Goal: Task Accomplishment & Management: Use online tool/utility

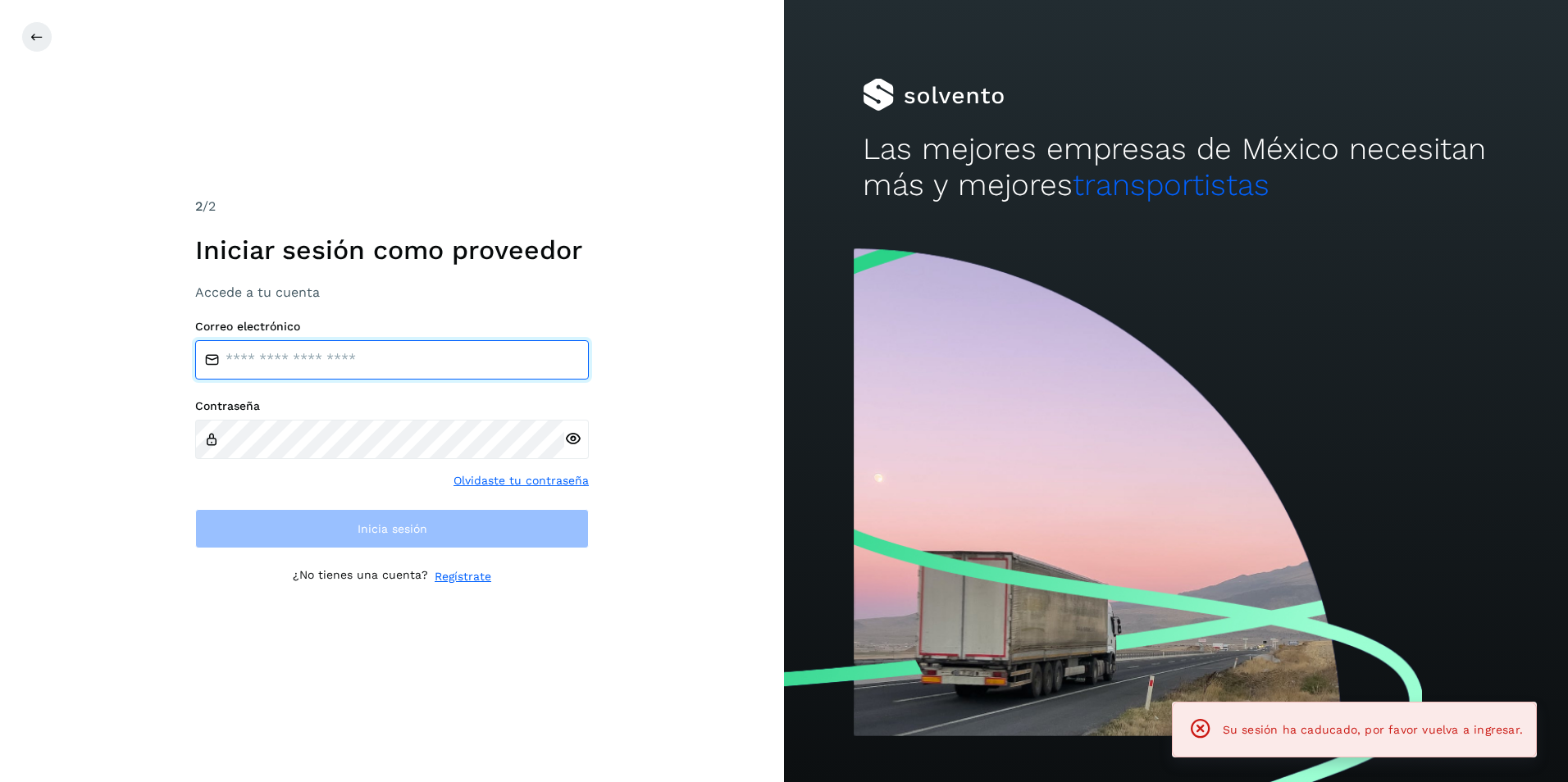
type input "**********"
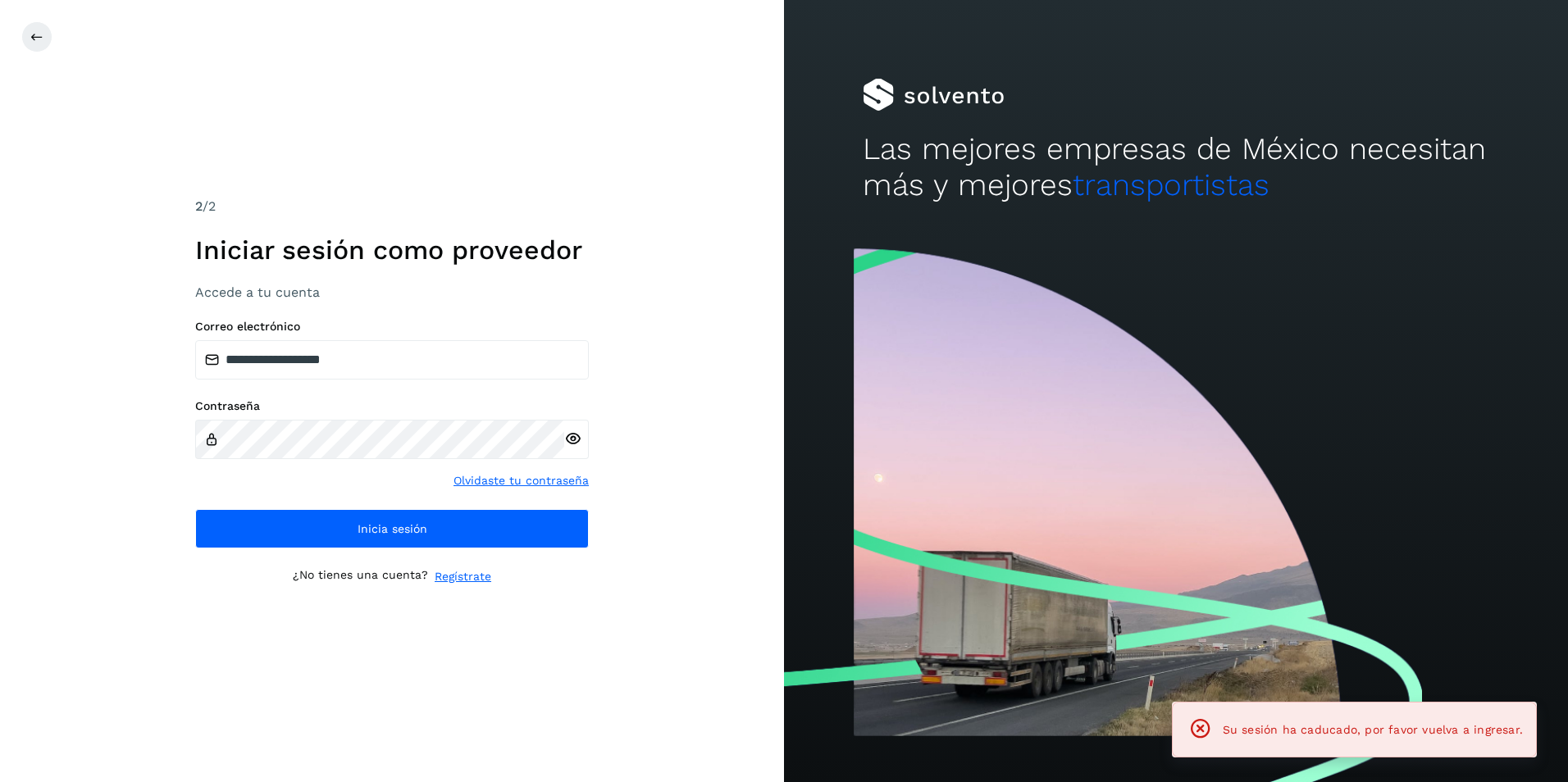
click at [702, 510] on div "**********" at bounding box center [392, 391] width 784 height 782
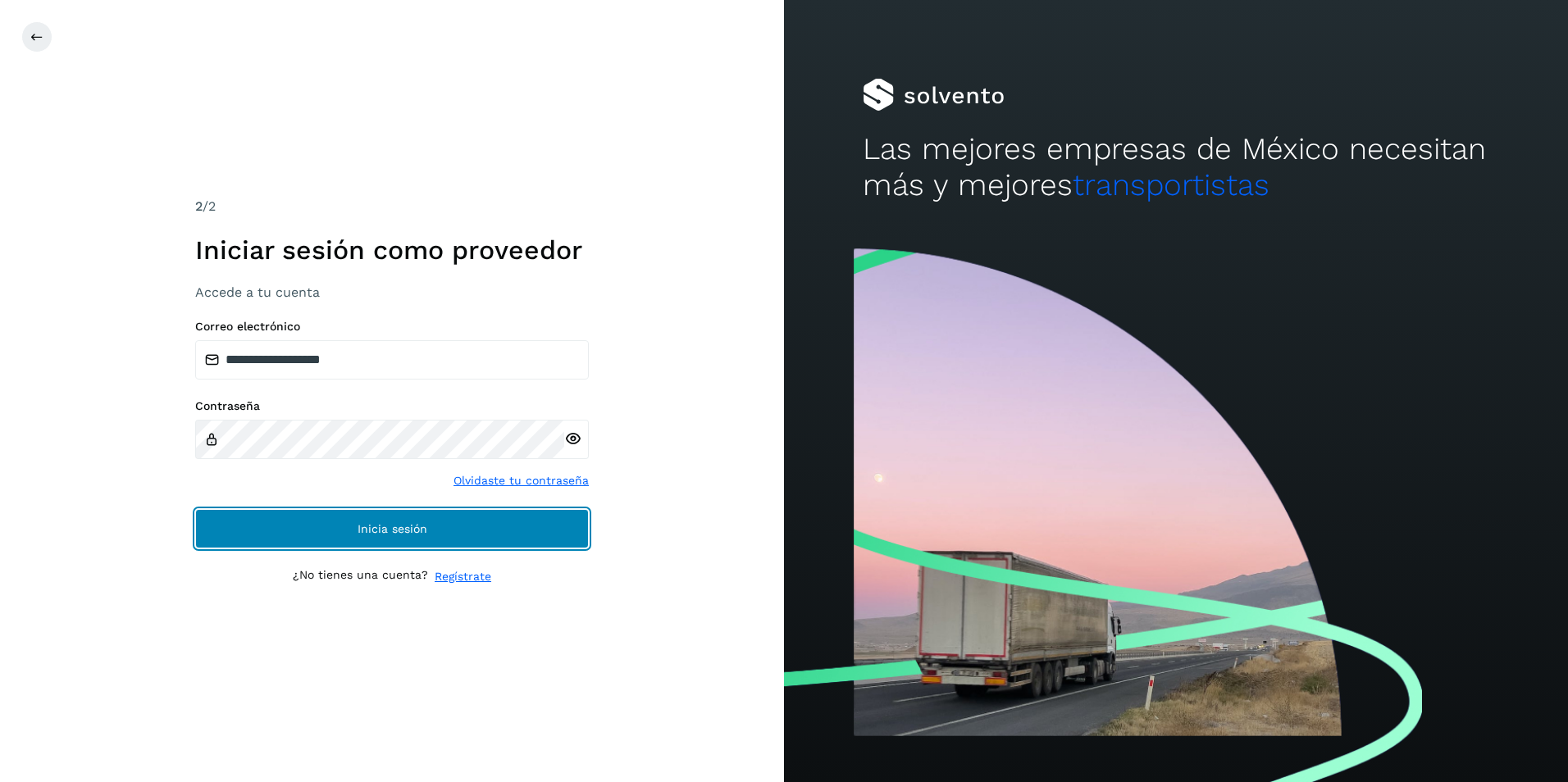
click at [379, 524] on span "Inicia sesión" at bounding box center [393, 529] width 70 height 11
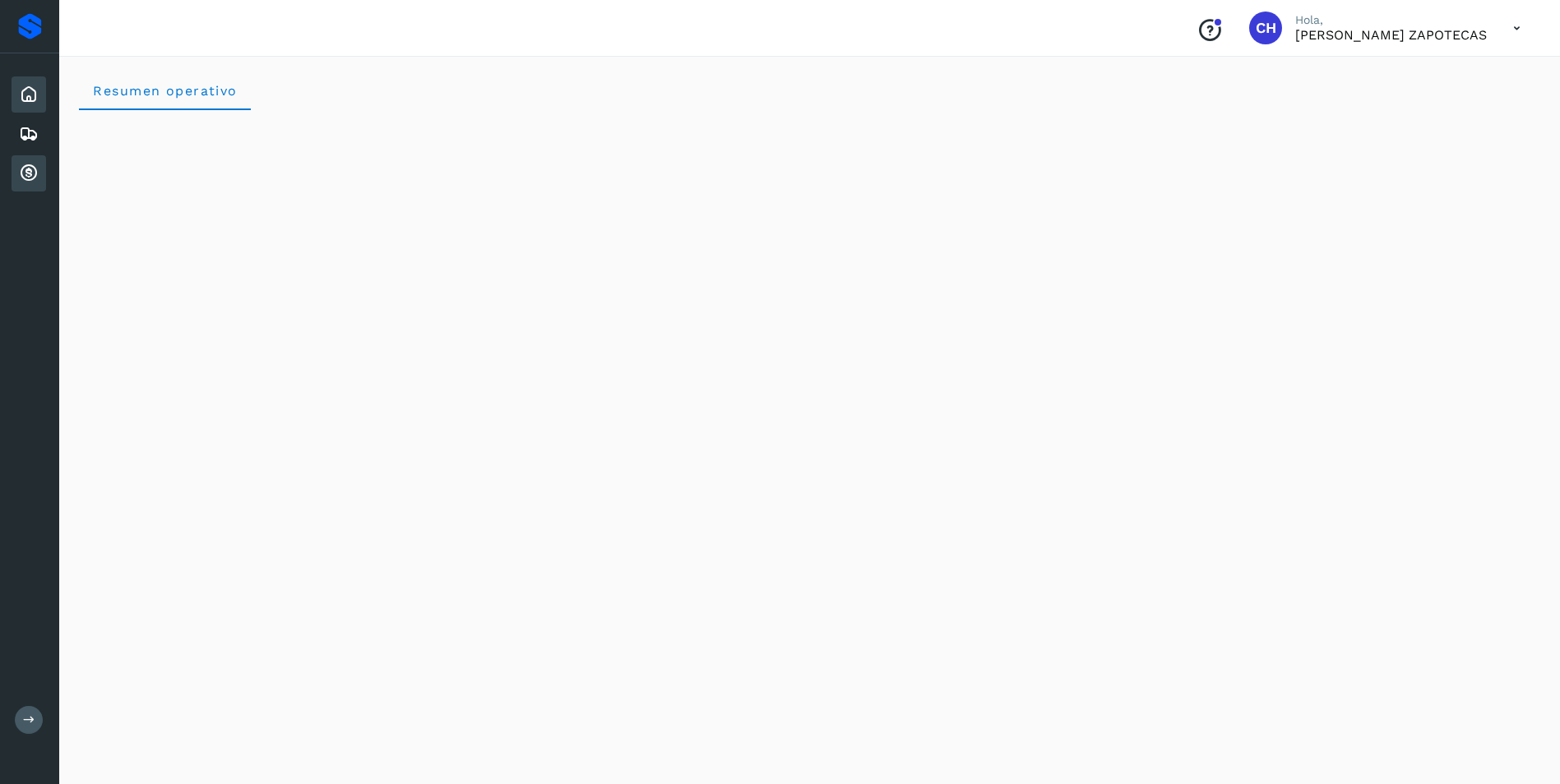
click at [30, 171] on icon at bounding box center [28, 172] width 19 height 19
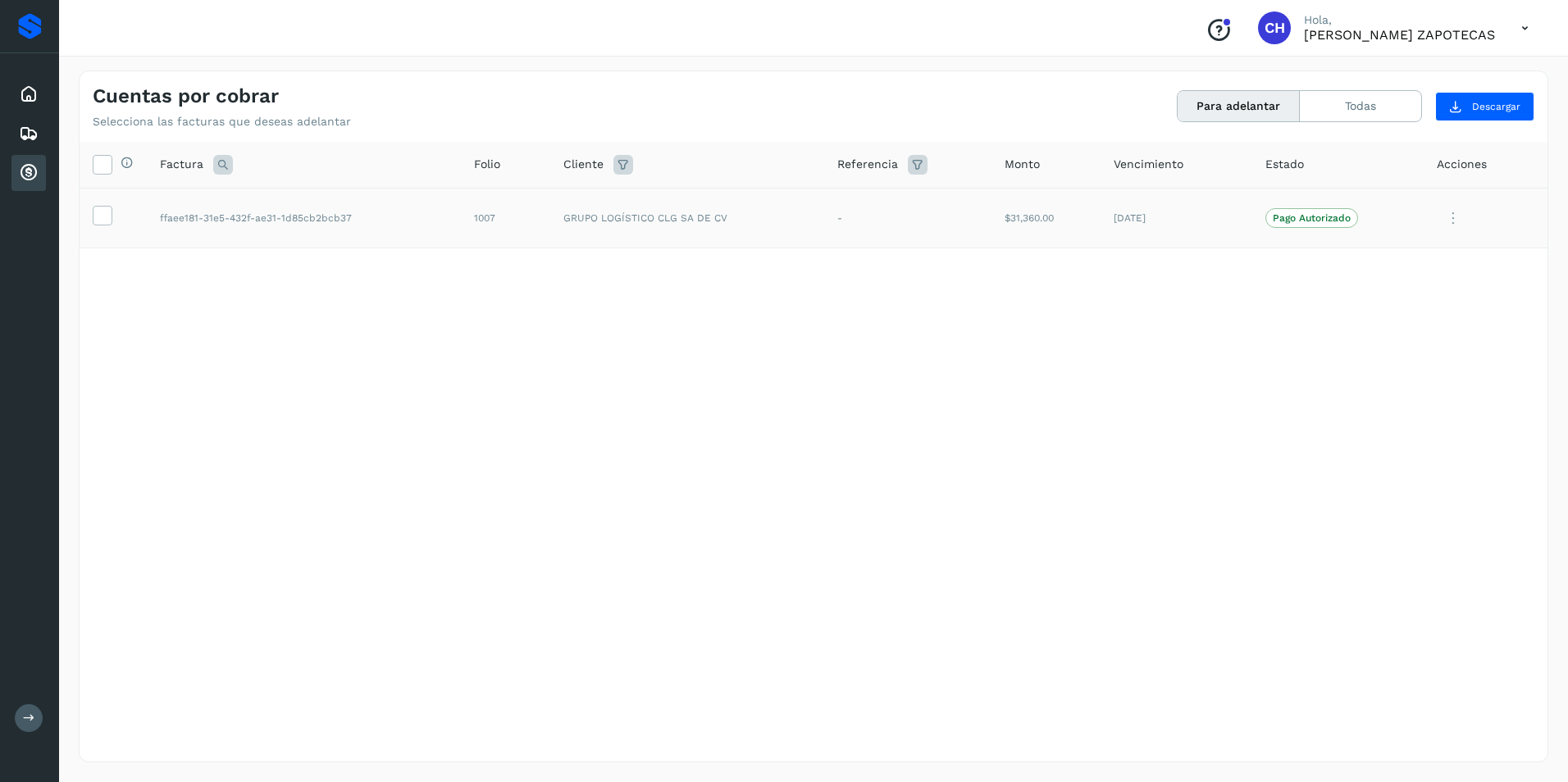
click at [116, 214] on td at bounding box center [112, 218] width 67 height 61
click at [99, 215] on icon at bounding box center [102, 214] width 17 height 17
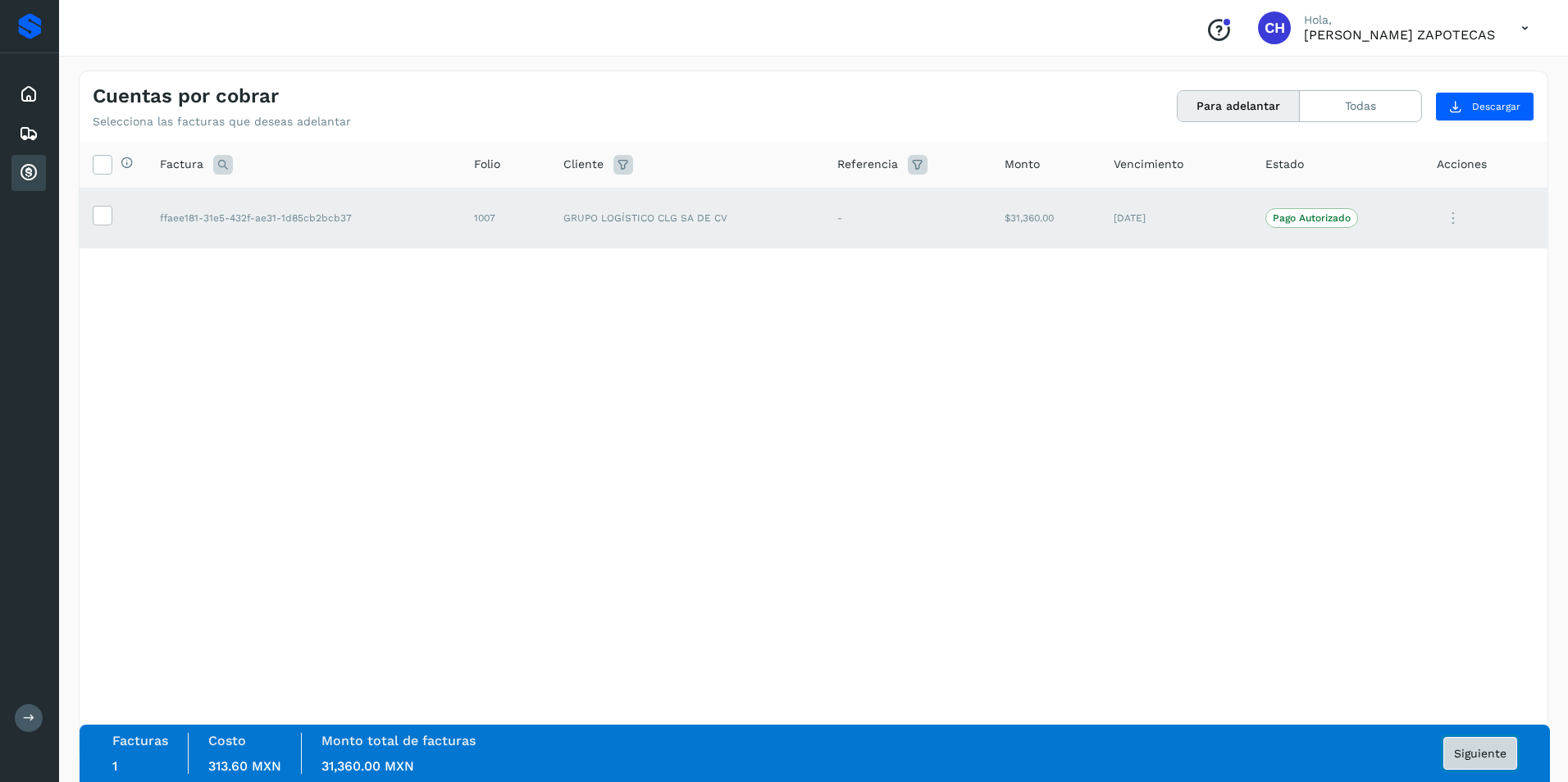
click at [1482, 752] on span "Siguiente" at bounding box center [1480, 753] width 52 height 11
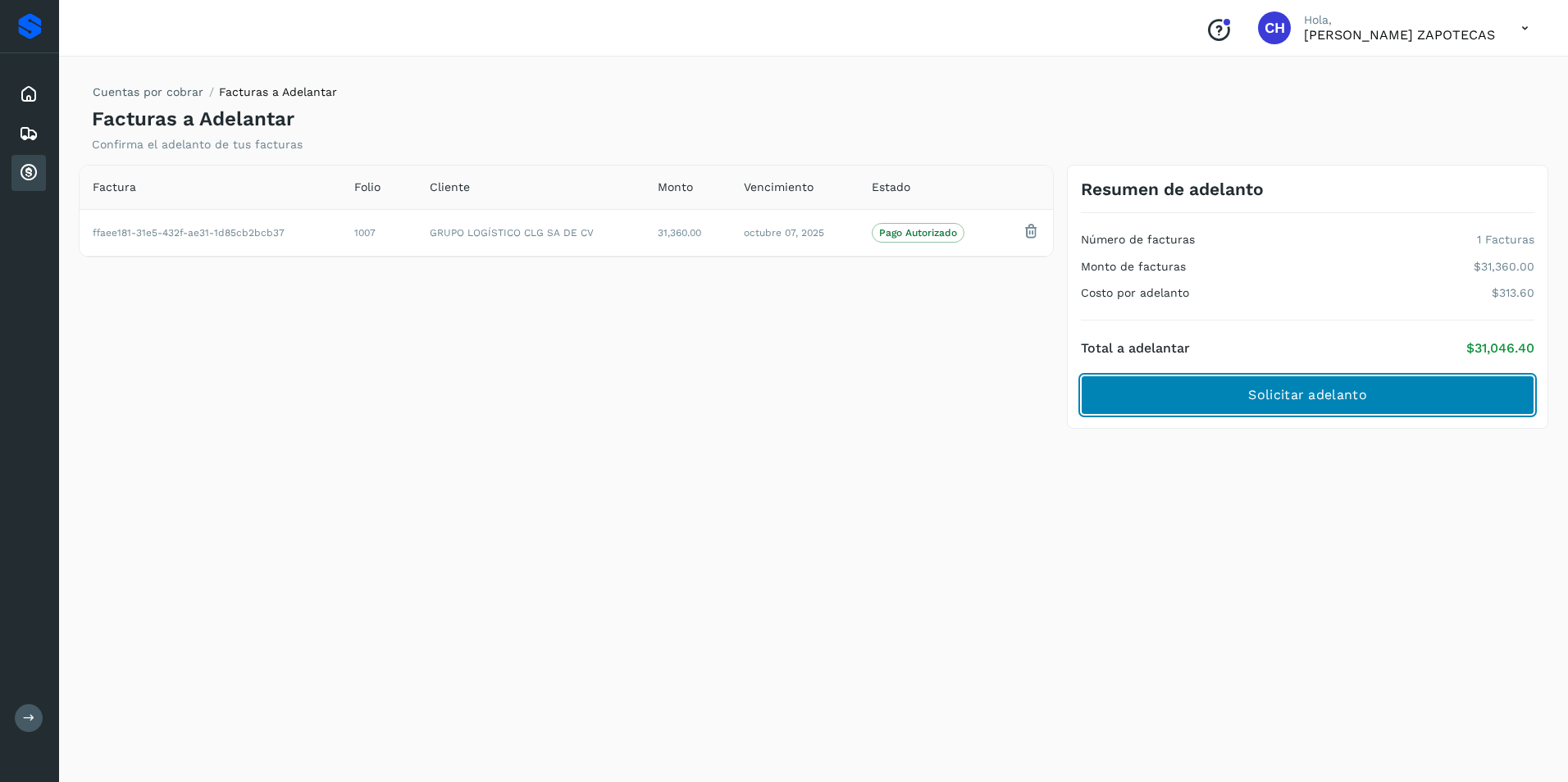
click at [1344, 398] on span "Solicitar adelanto" at bounding box center [1307, 396] width 118 height 18
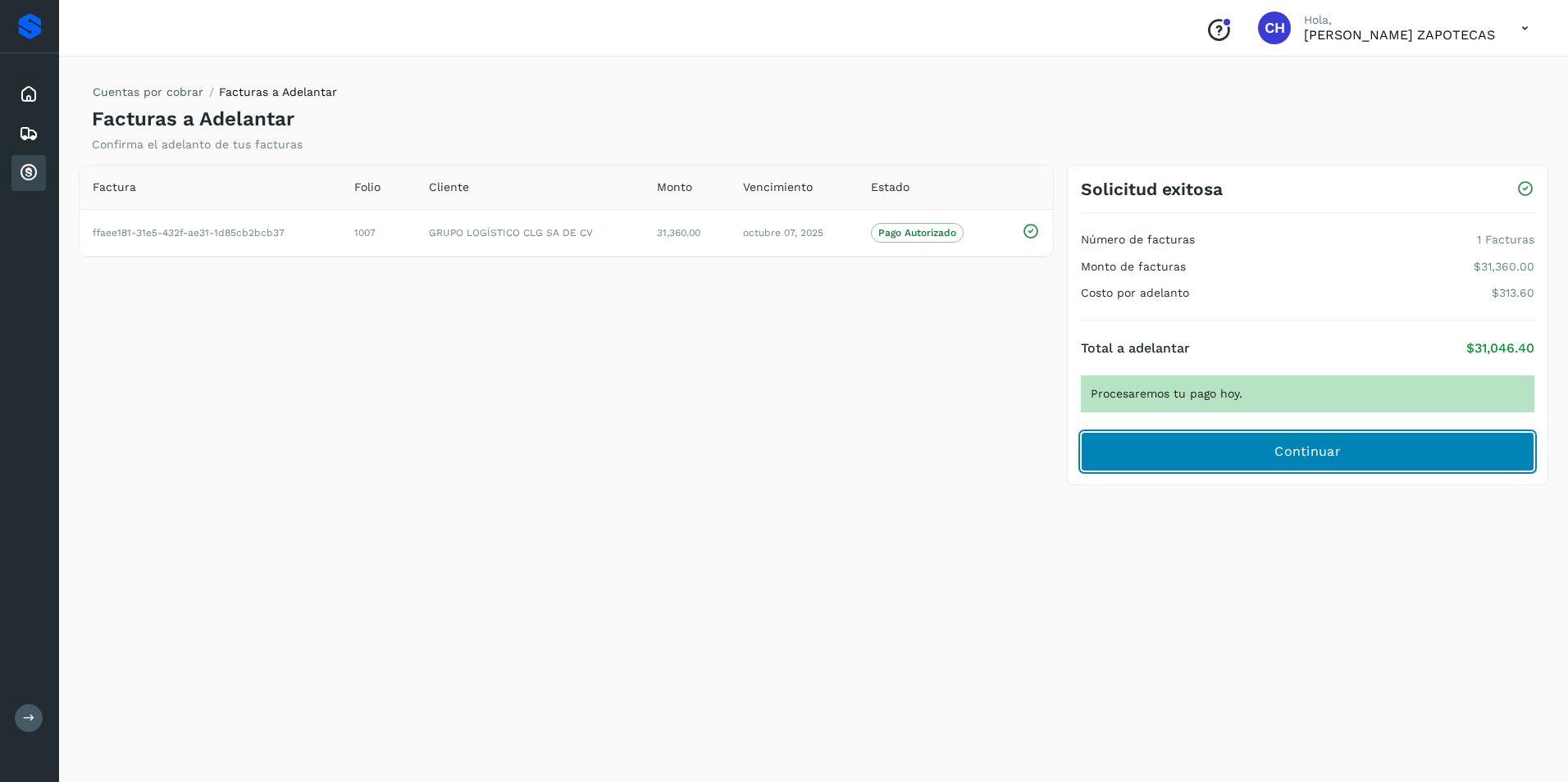
click at [1339, 449] on span "Continuar" at bounding box center [1308, 452] width 66 height 18
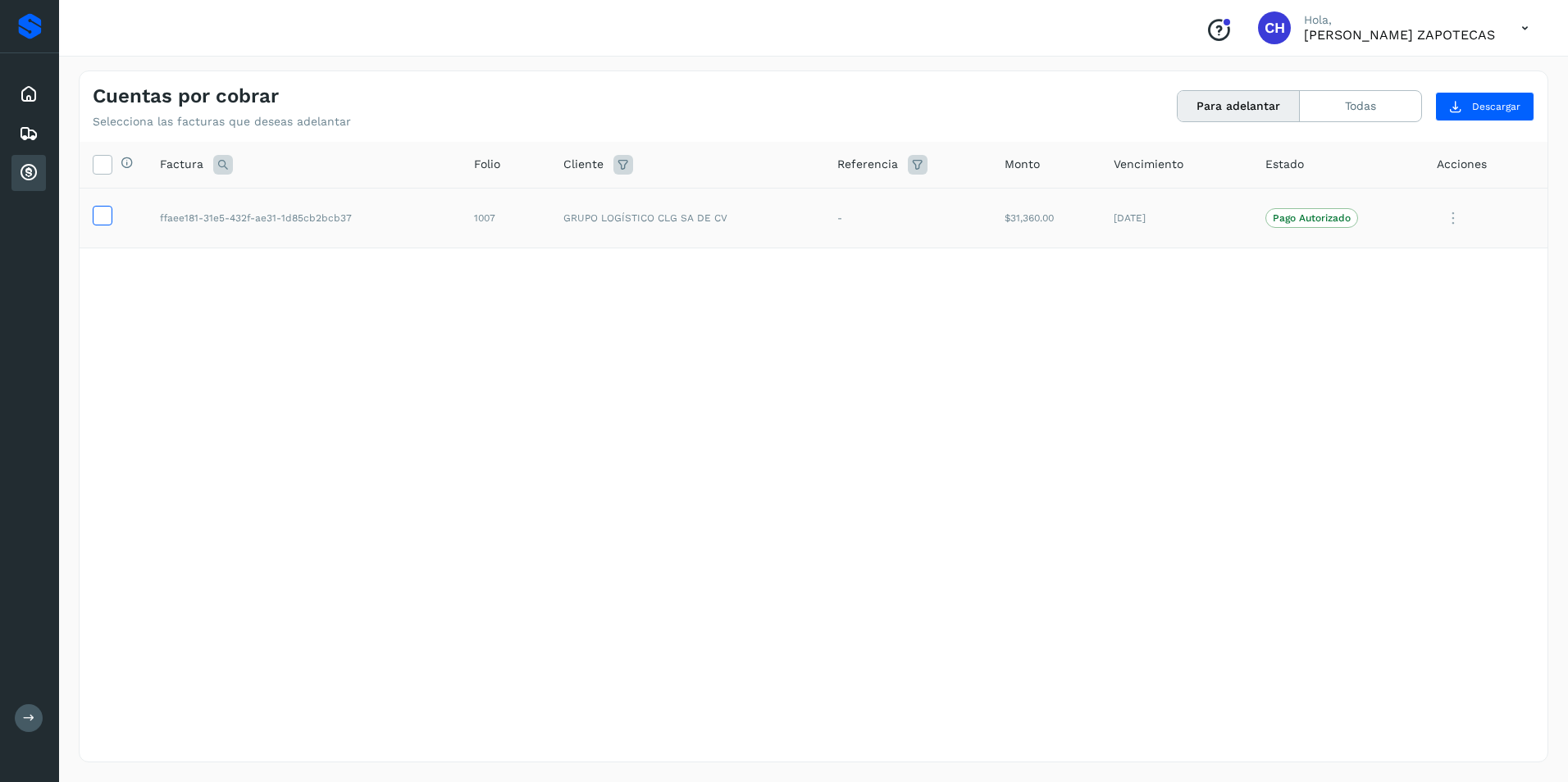
click at [110, 216] on icon at bounding box center [102, 214] width 17 height 17
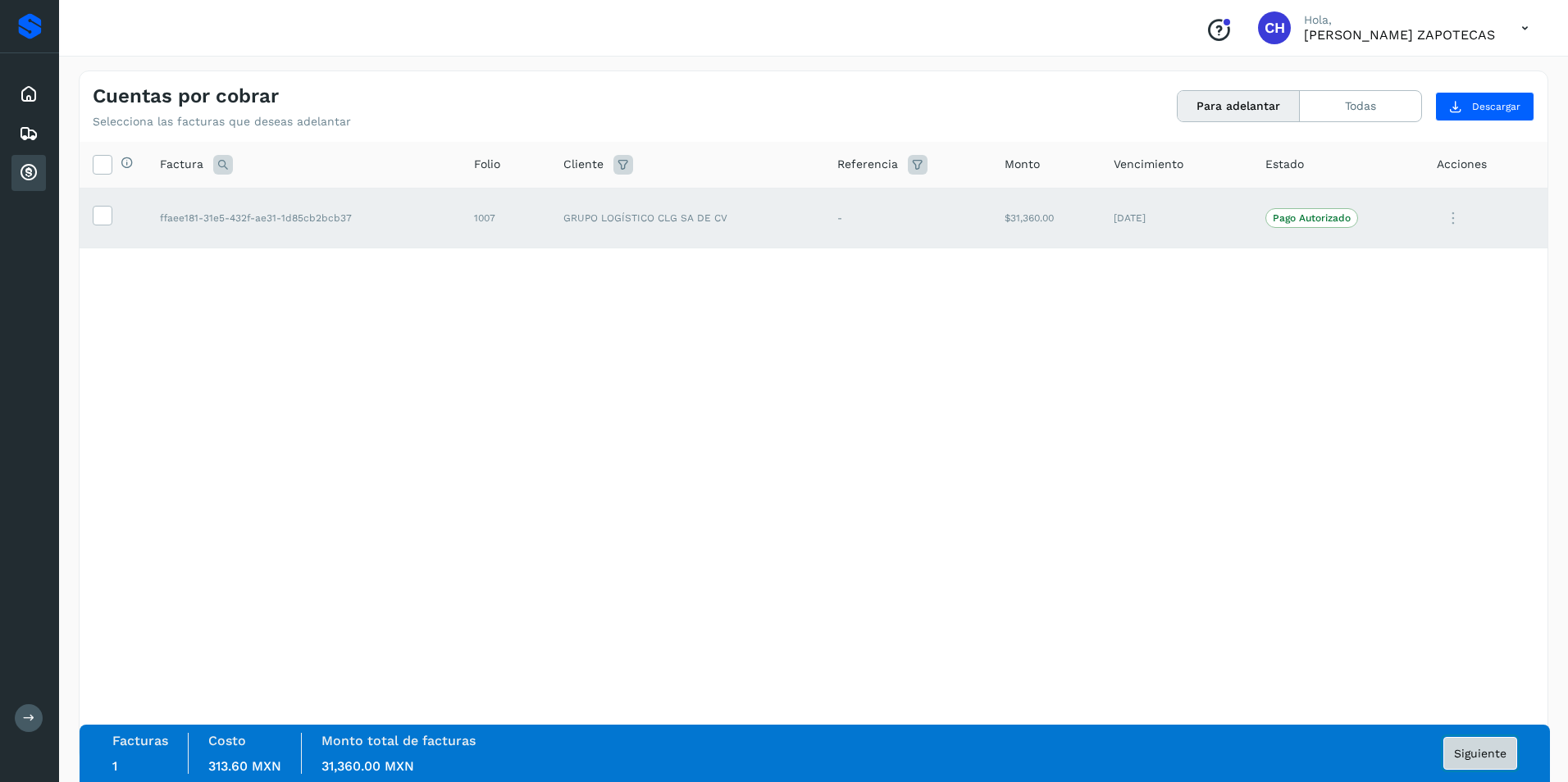
click at [1478, 754] on span "Siguiente" at bounding box center [1480, 753] width 52 height 11
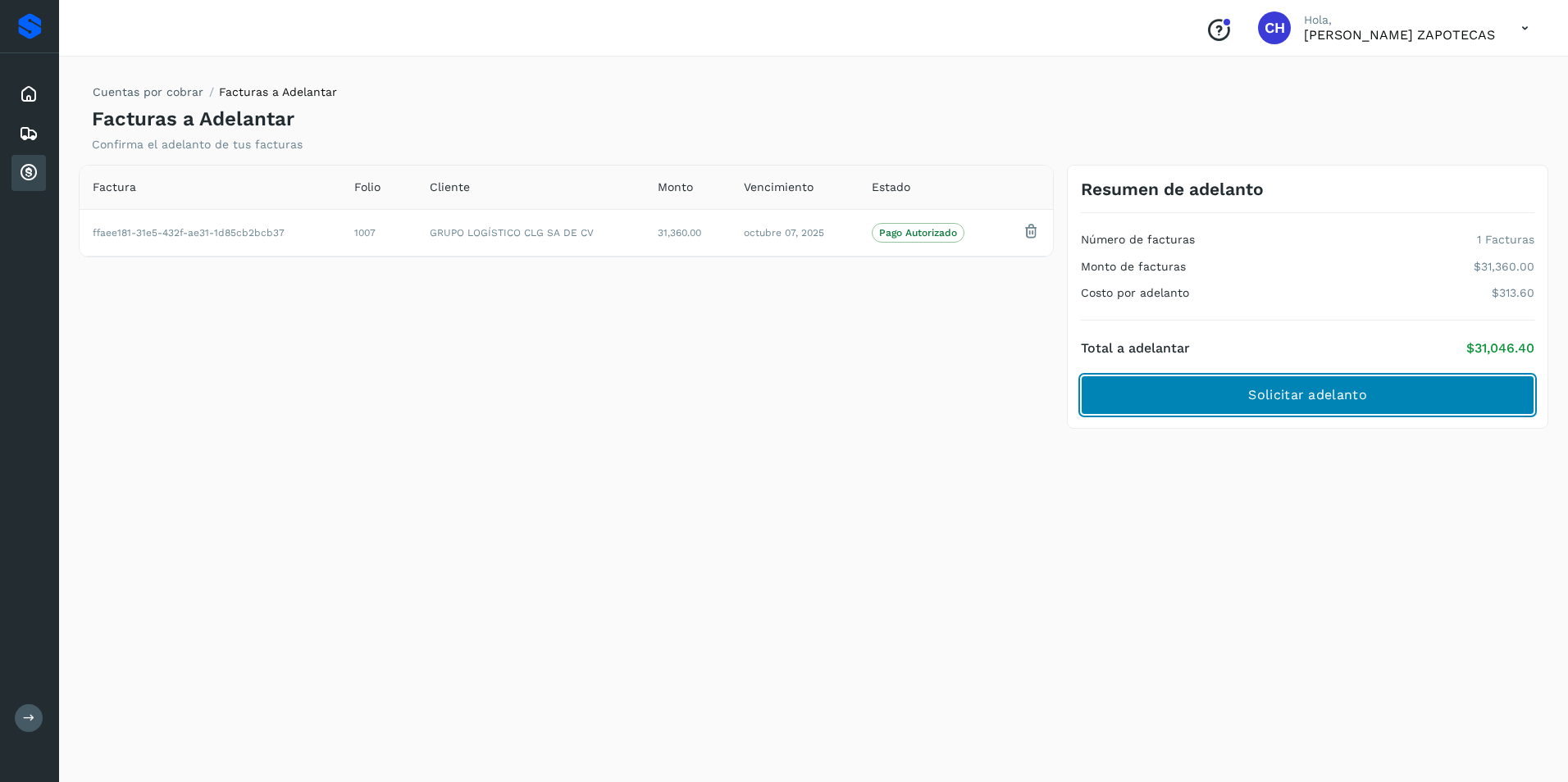
click at [1338, 397] on span "Solicitar adelanto" at bounding box center [1307, 396] width 118 height 18
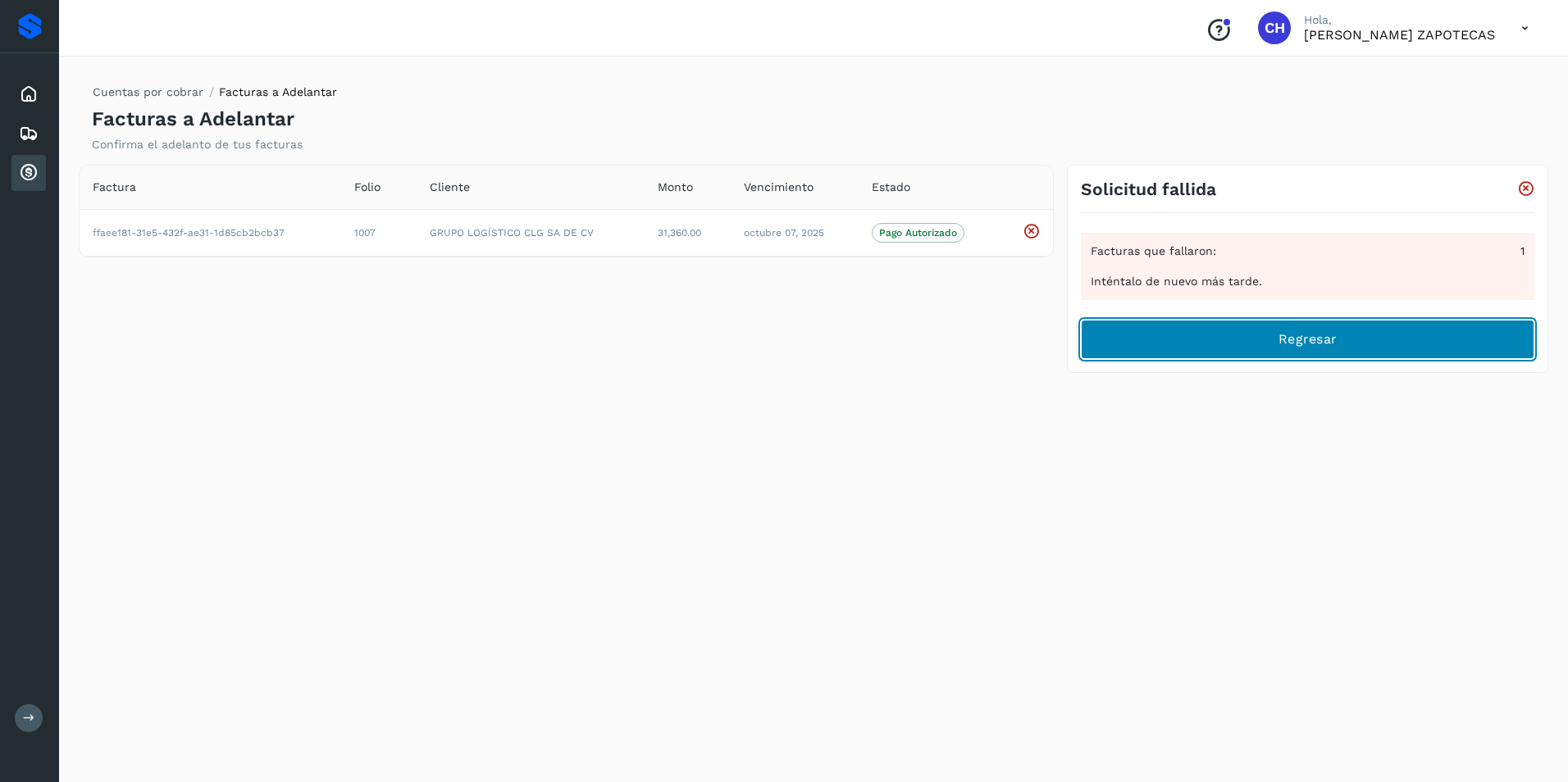
click at [1306, 352] on button "Regresar" at bounding box center [1308, 339] width 454 height 40
